Goal: Information Seeking & Learning: Find specific fact

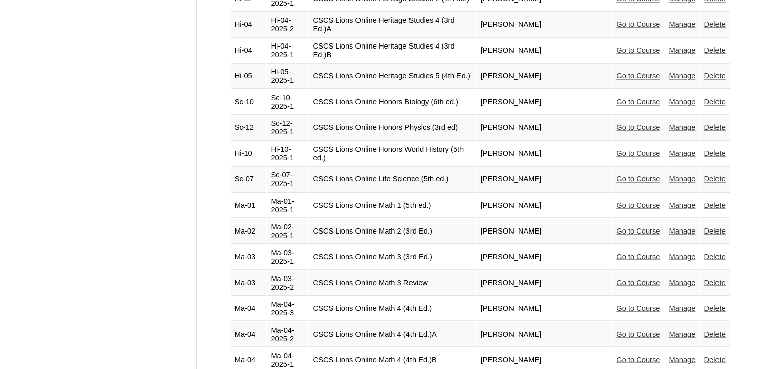
scroll to position [1735, 0]
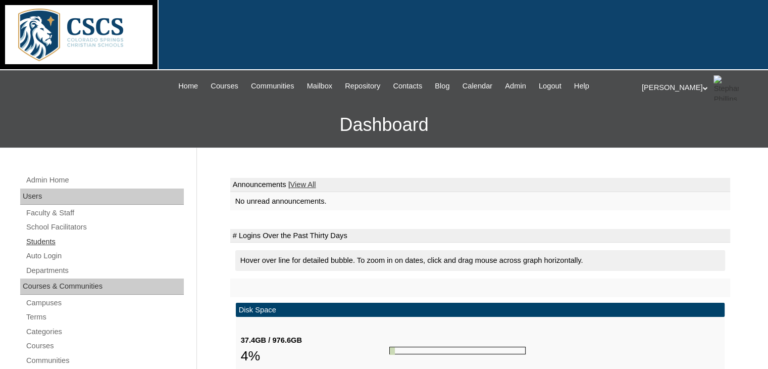
click at [44, 243] on link "Students" at bounding box center [104, 241] width 159 height 13
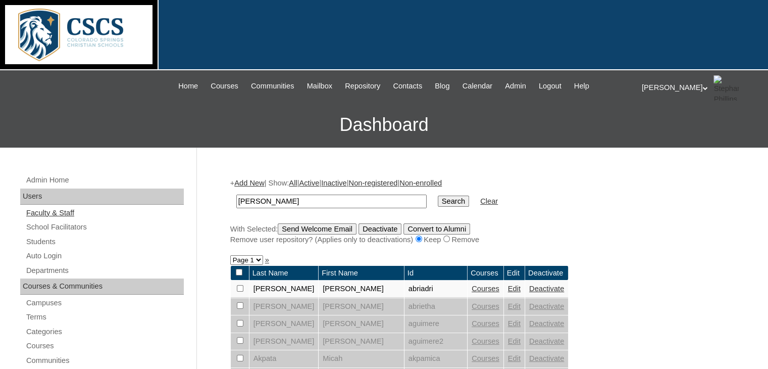
type input "woods"
click at [438, 195] on input "Search" at bounding box center [453, 200] width 31 height 11
